Goal: Transaction & Acquisition: Subscribe to service/newsletter

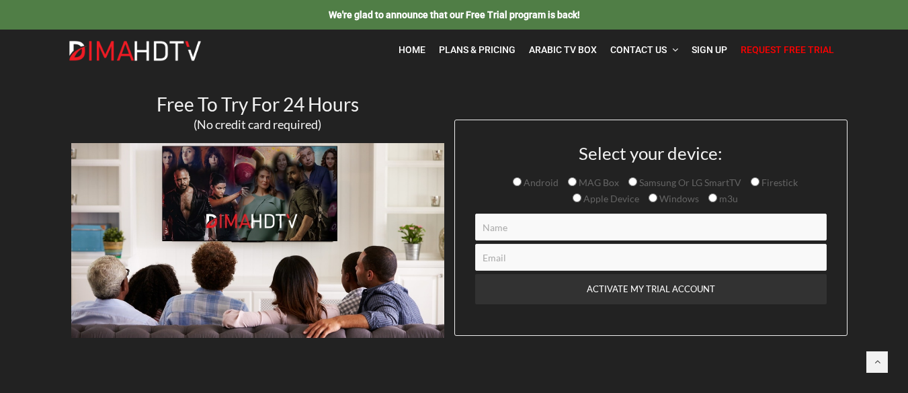
click at [781, 180] on span "Firestick" at bounding box center [779, 182] width 38 height 11
click at [760, 180] on input "Firestick" at bounding box center [755, 181] width 9 height 9
radio input "true"
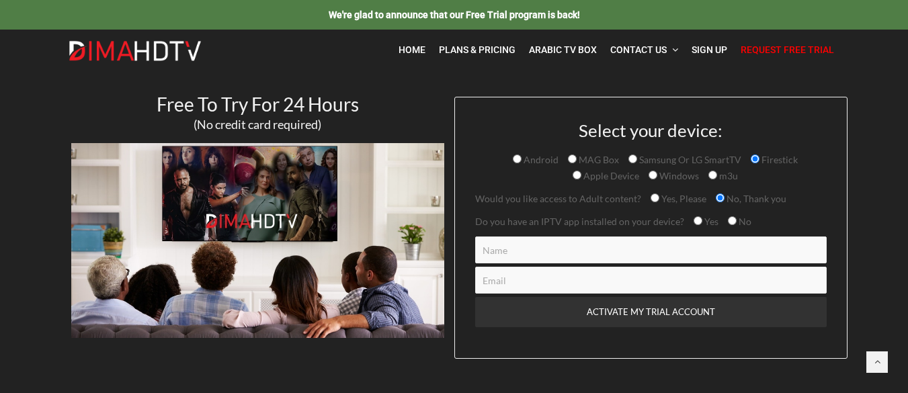
click at [652, 197] on input "Yes, Please" at bounding box center [655, 198] width 9 height 9
radio input "true"
click at [694, 221] on input "Yes" at bounding box center [698, 220] width 9 height 9
radio input "true"
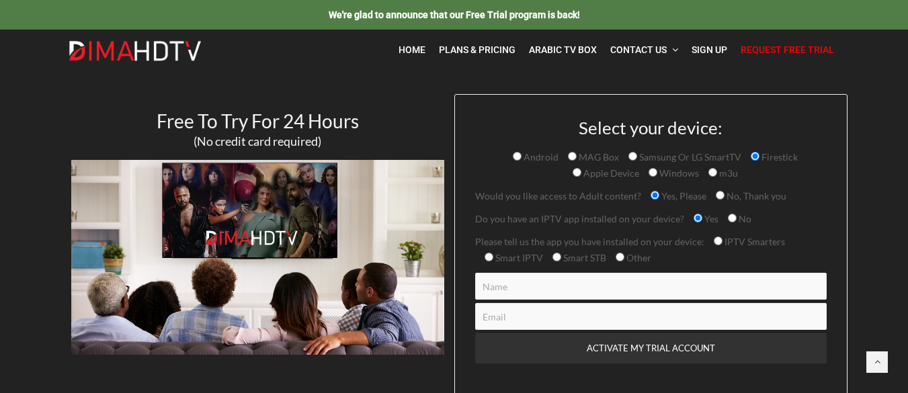
click at [714, 243] on input "IPTV Smarters" at bounding box center [718, 241] width 9 height 9
radio input "true"
click at [594, 292] on input "Contact form" at bounding box center [651, 286] width 352 height 27
type input "Milton T"
click at [569, 323] on input "Contact form" at bounding box center [651, 316] width 352 height 27
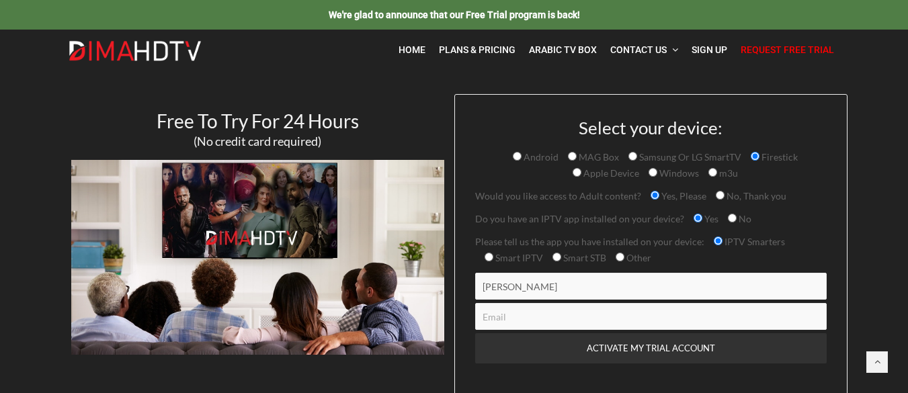
type input "miltomazella3@hotmail.com"
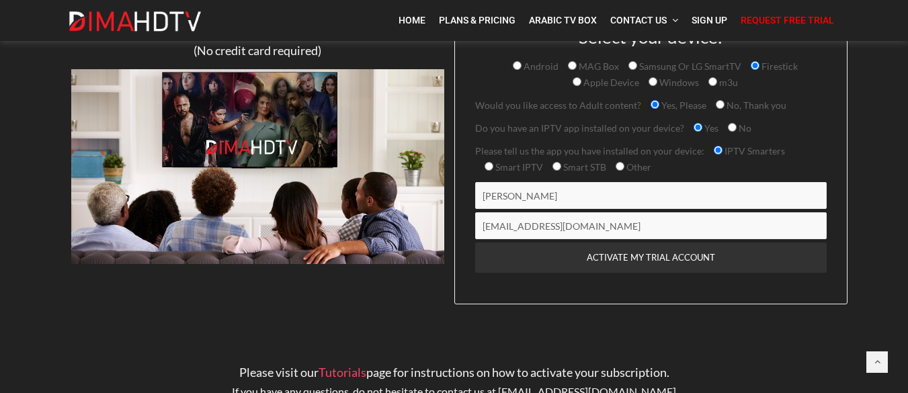
scroll to position [67, 0]
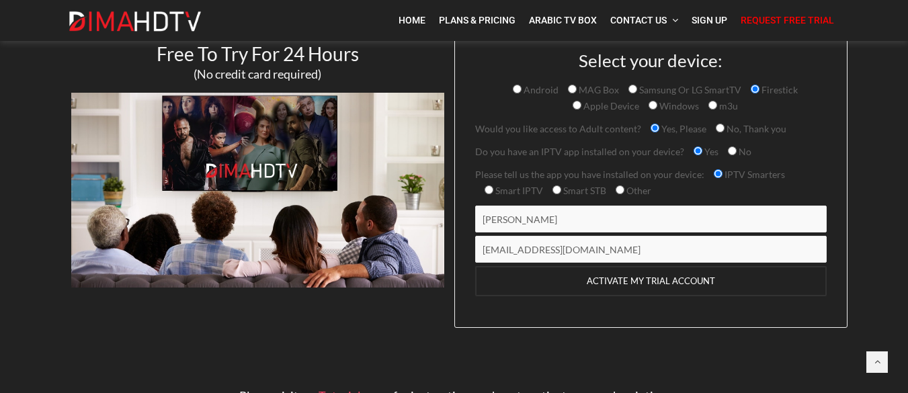
click at [672, 279] on input "ACTIVATE MY TRIAL ACCOUNT" at bounding box center [651, 281] width 352 height 30
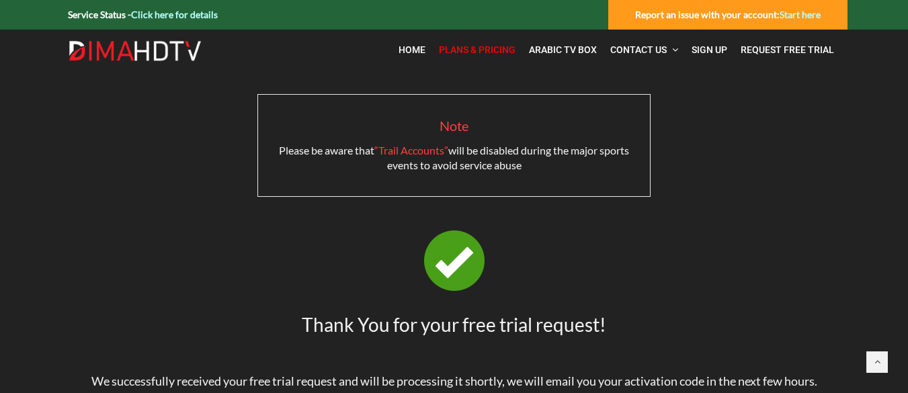
click at [483, 48] on span "Plans & Pricing" at bounding box center [477, 49] width 77 height 11
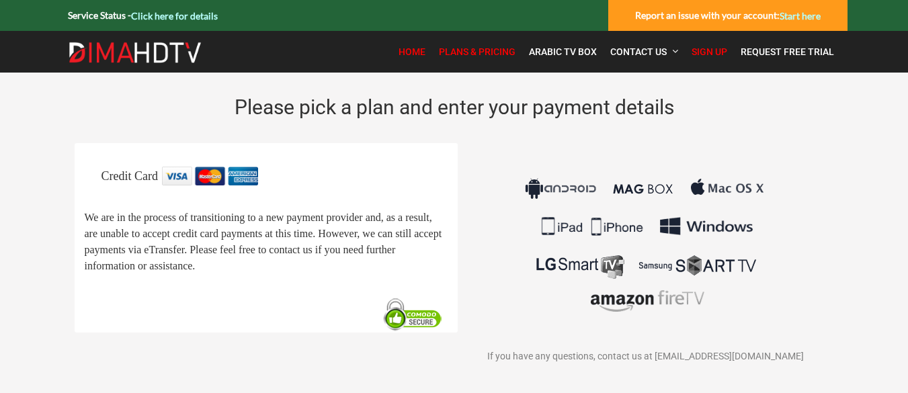
click at [428, 53] on link "Home" at bounding box center [412, 52] width 40 height 28
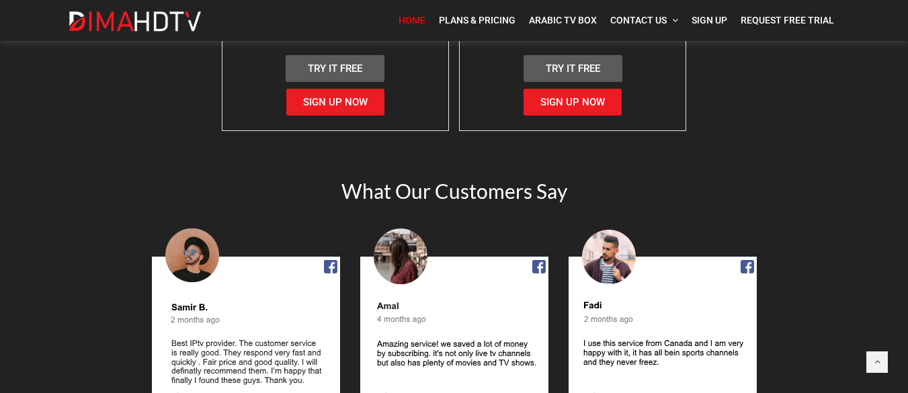
scroll to position [1681, 0]
